Goal: Transaction & Acquisition: Purchase product/service

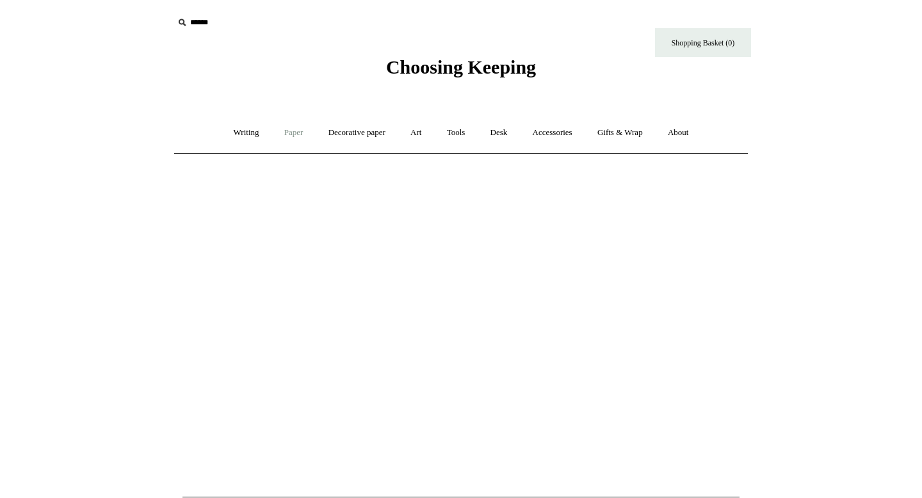
click at [280, 138] on link "Paper +" at bounding box center [294, 133] width 42 height 34
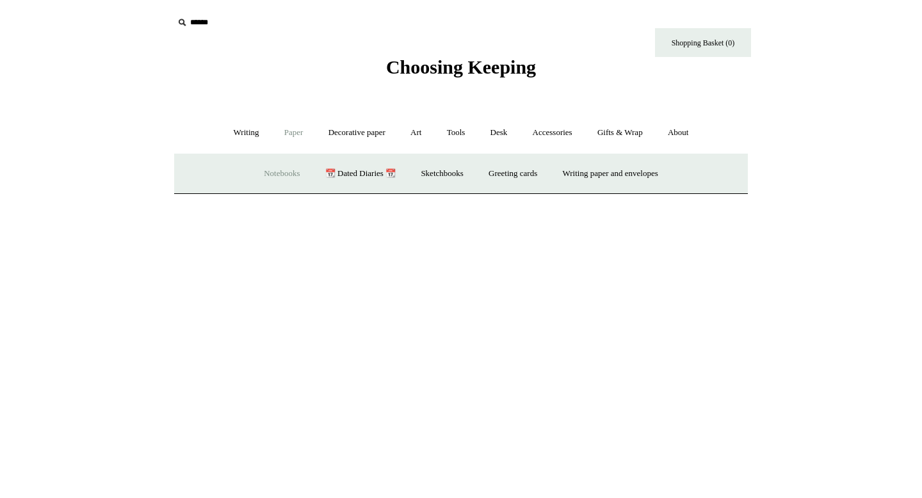
click at [264, 170] on link "Notebooks +" at bounding box center [281, 174] width 59 height 34
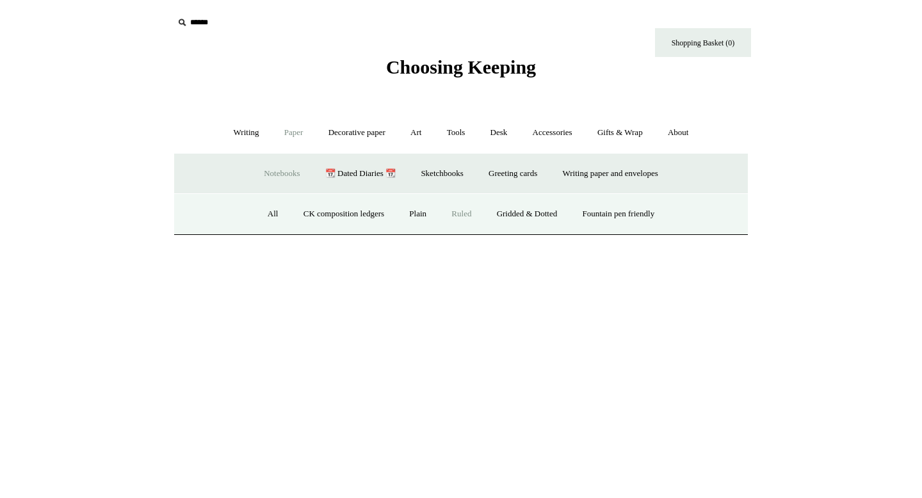
click at [454, 215] on link "Ruled" at bounding box center [461, 214] width 43 height 34
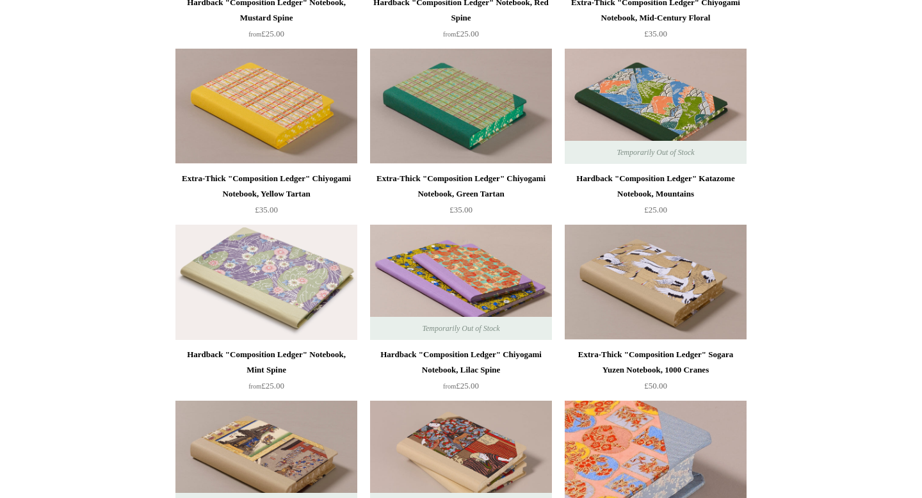
scroll to position [1254, 0]
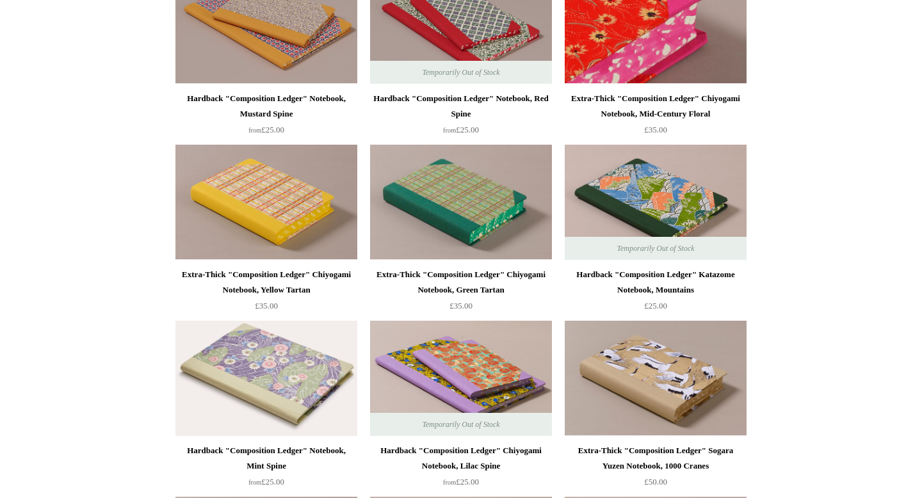
click at [671, 26] on img at bounding box center [655, 26] width 182 height 115
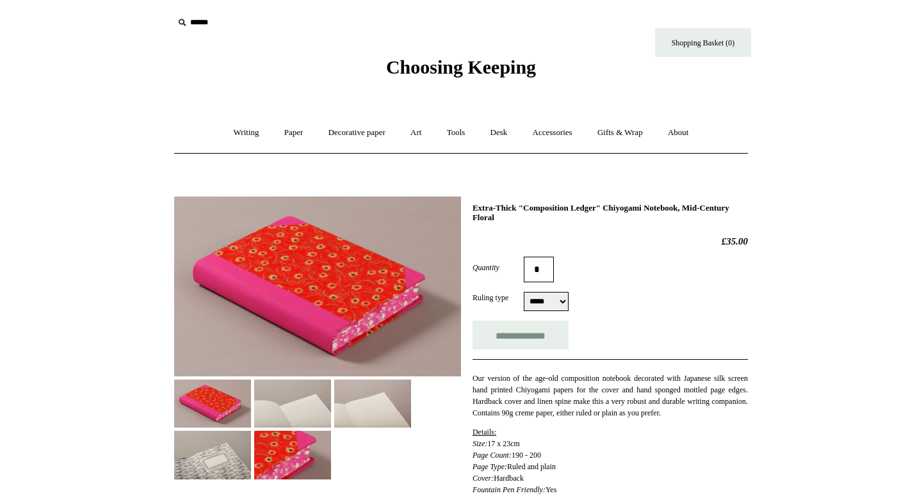
select select "*****"
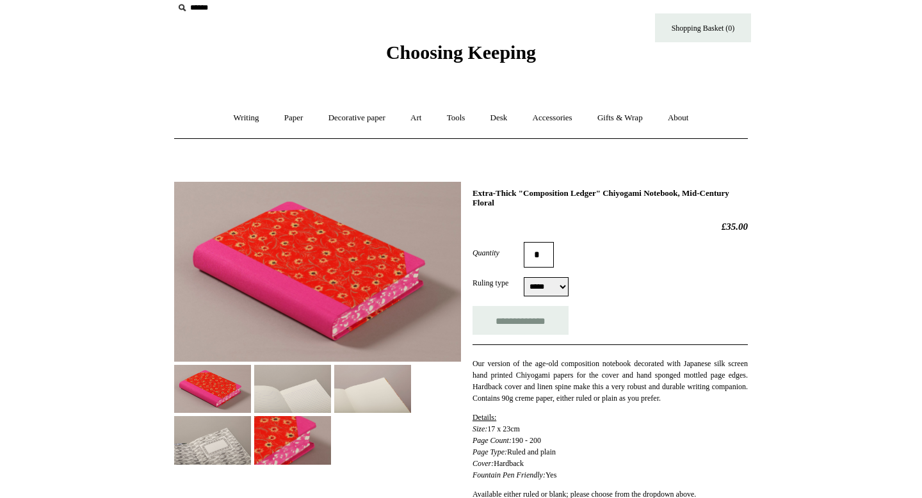
scroll to position [115, 0]
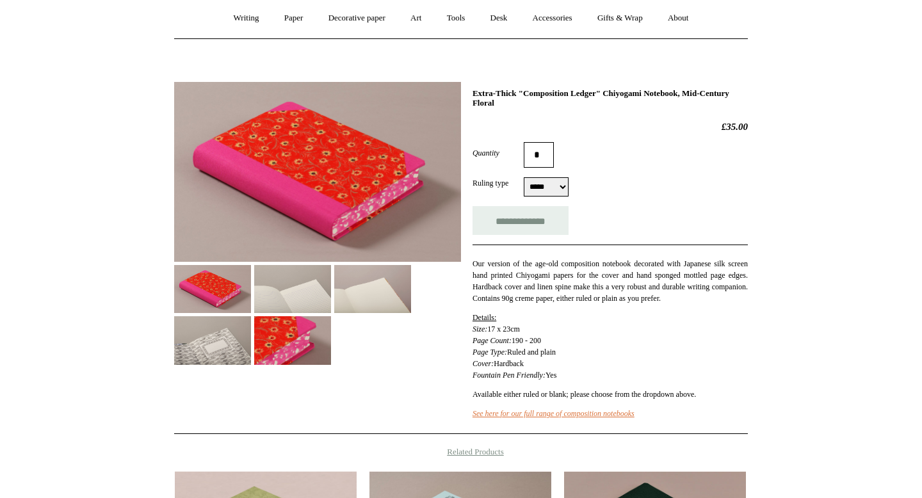
click at [305, 298] on img at bounding box center [292, 289] width 77 height 48
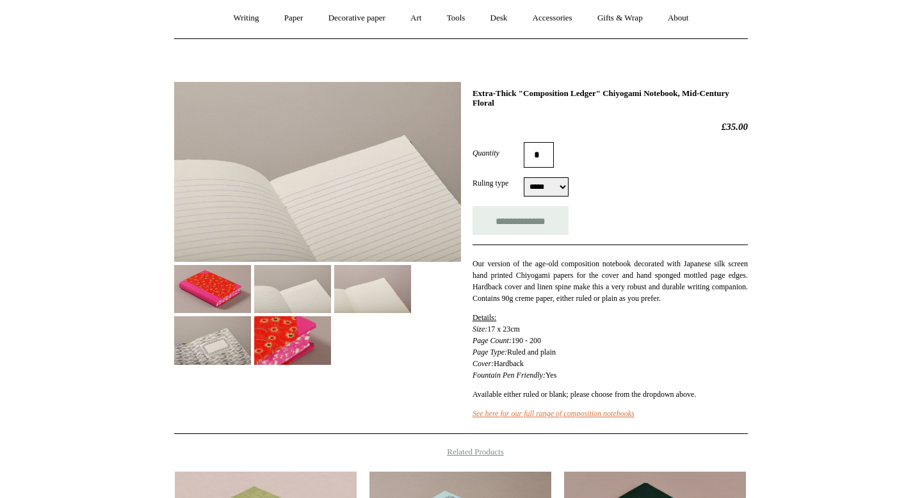
click at [251, 348] on img at bounding box center [212, 340] width 77 height 48
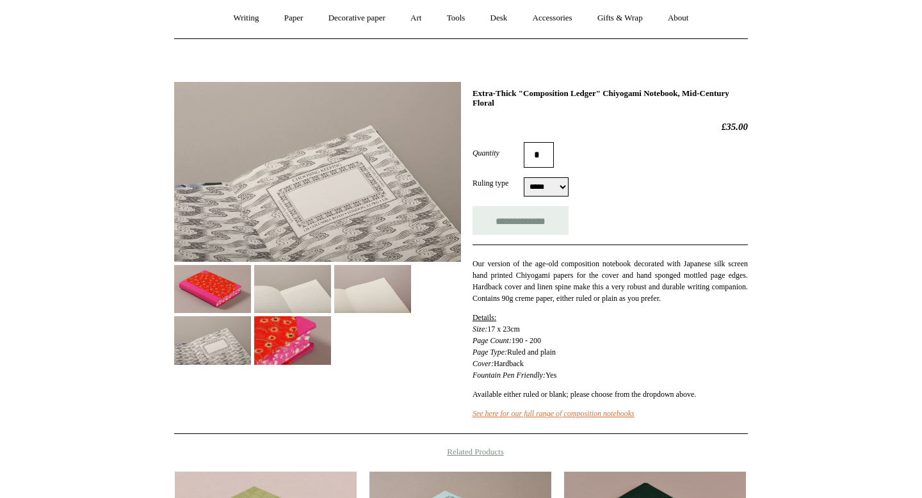
click at [331, 350] on img at bounding box center [292, 340] width 77 height 48
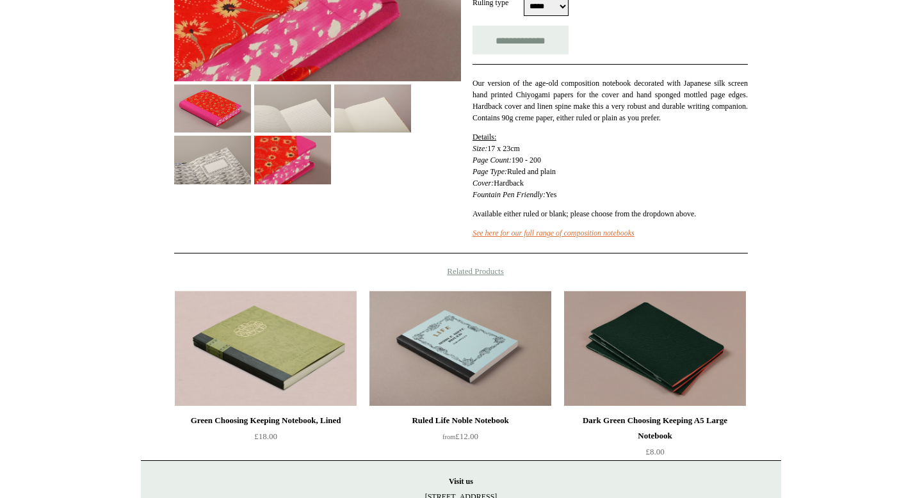
scroll to position [419, 0]
